Goal: Task Accomplishment & Management: Use online tool/utility

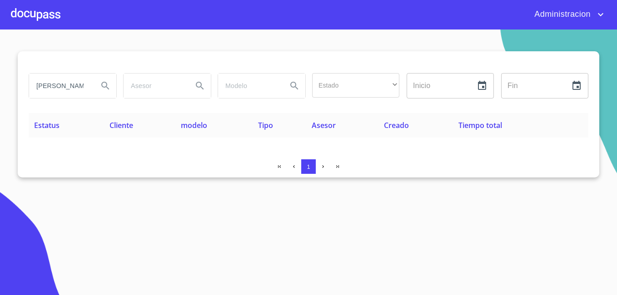
click at [73, 85] on input "[PERSON_NAME]" at bounding box center [60, 86] width 62 height 25
type input "n"
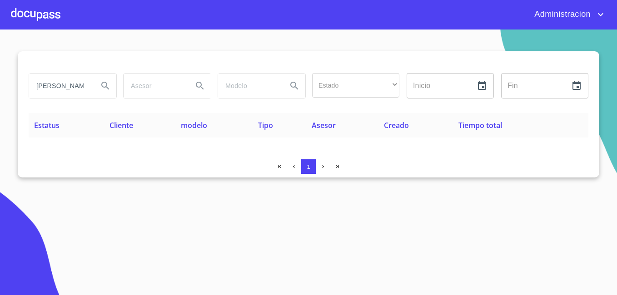
scroll to position [0, 2]
type input "[PERSON_NAME] [PERSON_NAME]"
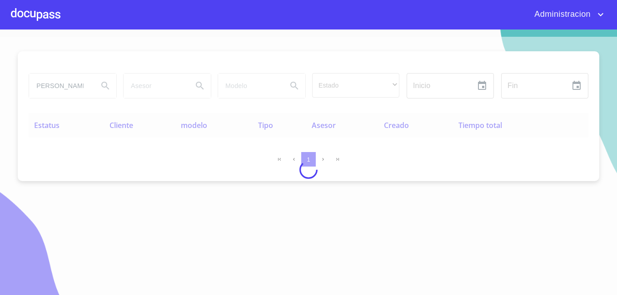
scroll to position [0, 0]
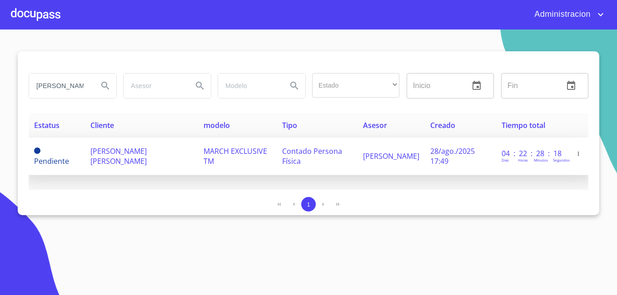
click at [114, 154] on span "[PERSON_NAME] [PERSON_NAME]" at bounding box center [118, 156] width 56 height 20
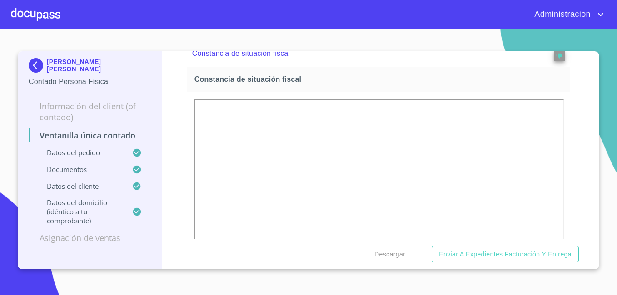
scroll to position [1499, 0]
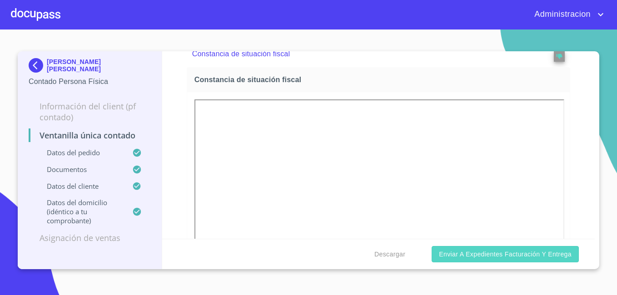
click at [529, 253] on span "Enviar a Expedientes Facturación y Entrega" at bounding box center [505, 254] width 133 height 11
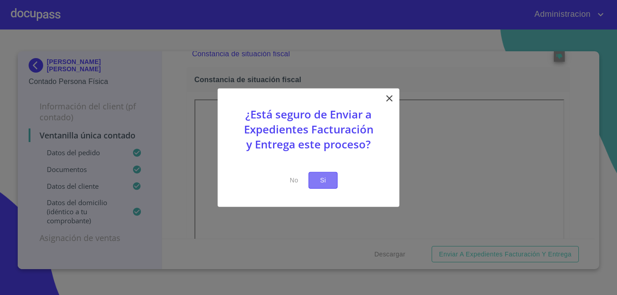
click at [318, 184] on span "Si" at bounding box center [323, 180] width 15 height 11
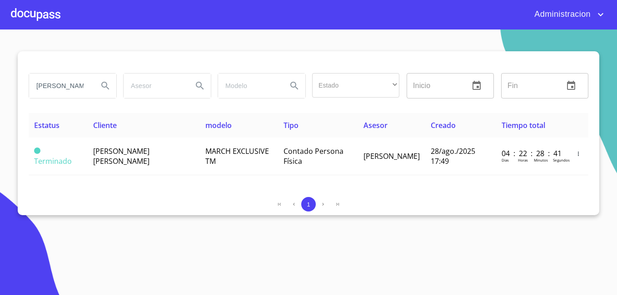
click at [69, 86] on input "[PERSON_NAME] [PERSON_NAME]" at bounding box center [60, 86] width 62 height 25
type input "[PERSON_NAME]"
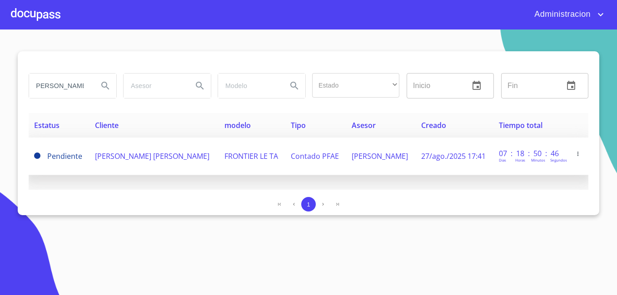
click at [98, 160] on span "[PERSON_NAME] [PERSON_NAME]" at bounding box center [152, 156] width 114 height 10
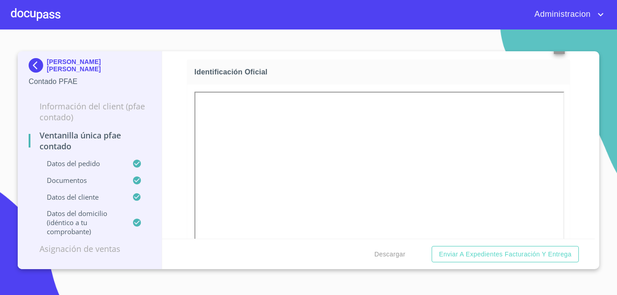
scroll to position [363, 0]
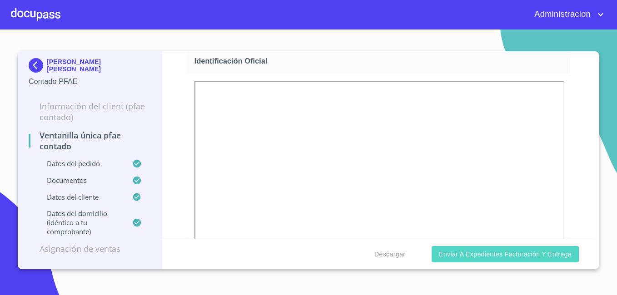
click at [466, 250] on span "Enviar a Expedientes Facturación y Entrega" at bounding box center [505, 254] width 133 height 11
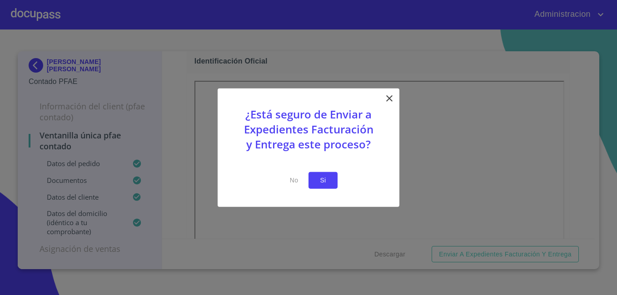
click at [319, 175] on span "Si" at bounding box center [323, 180] width 15 height 11
